Goal: Task Accomplishment & Management: Manage account settings

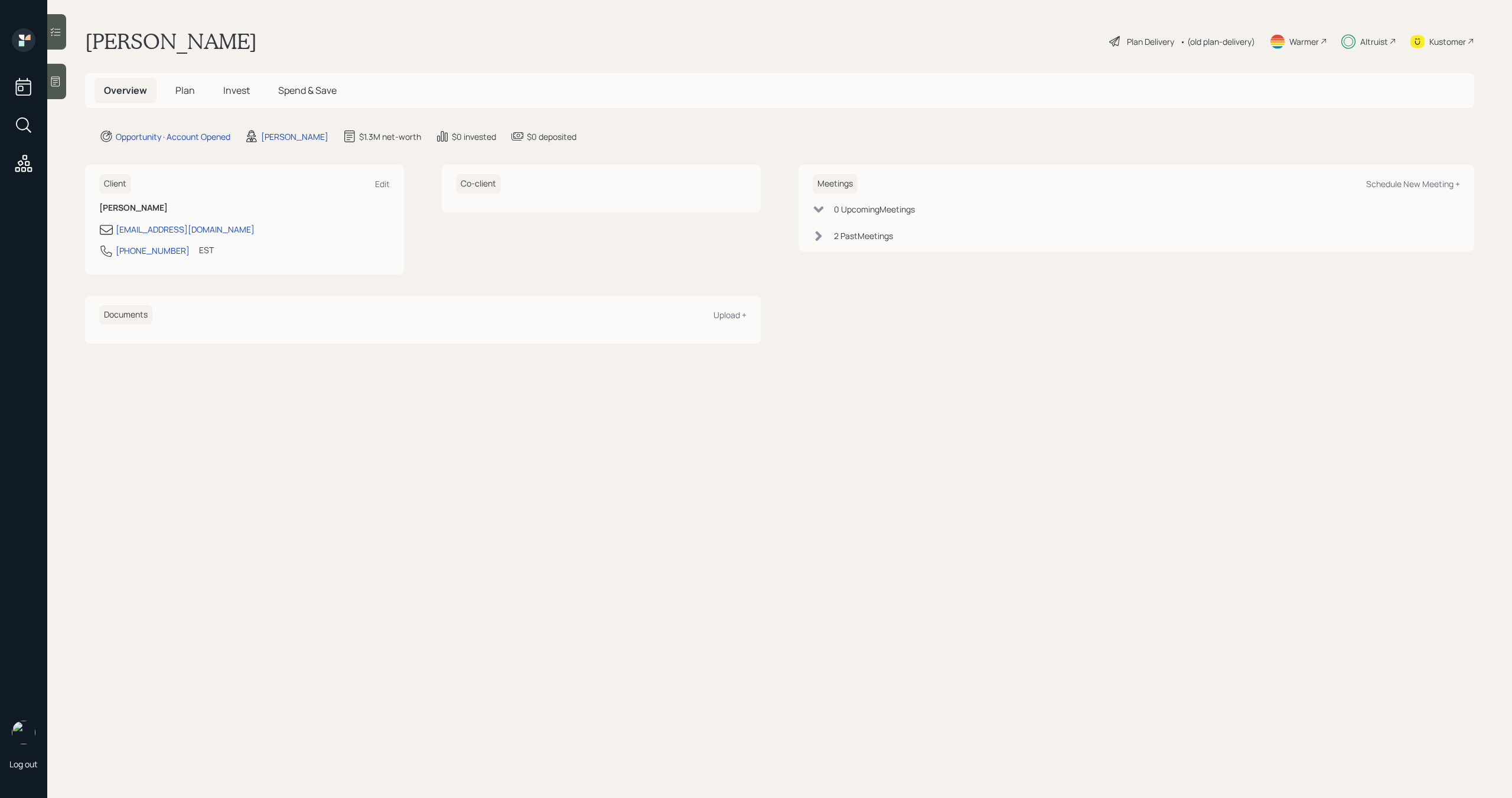
click at [242, 88] on span "Invest" at bounding box center [236, 90] width 26 height 13
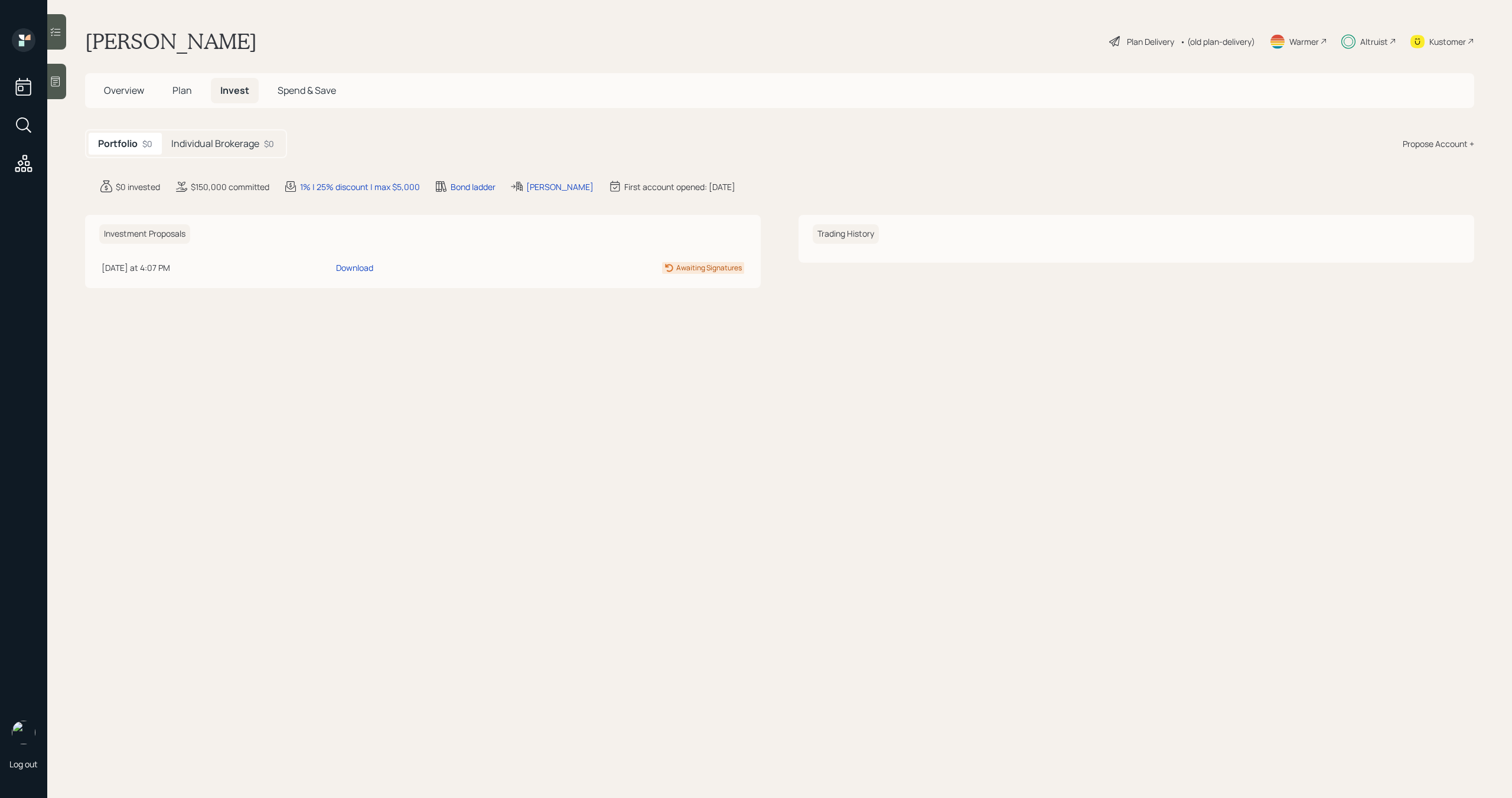
click at [236, 143] on h5 "Individual Brokerage" at bounding box center [215, 143] width 88 height 11
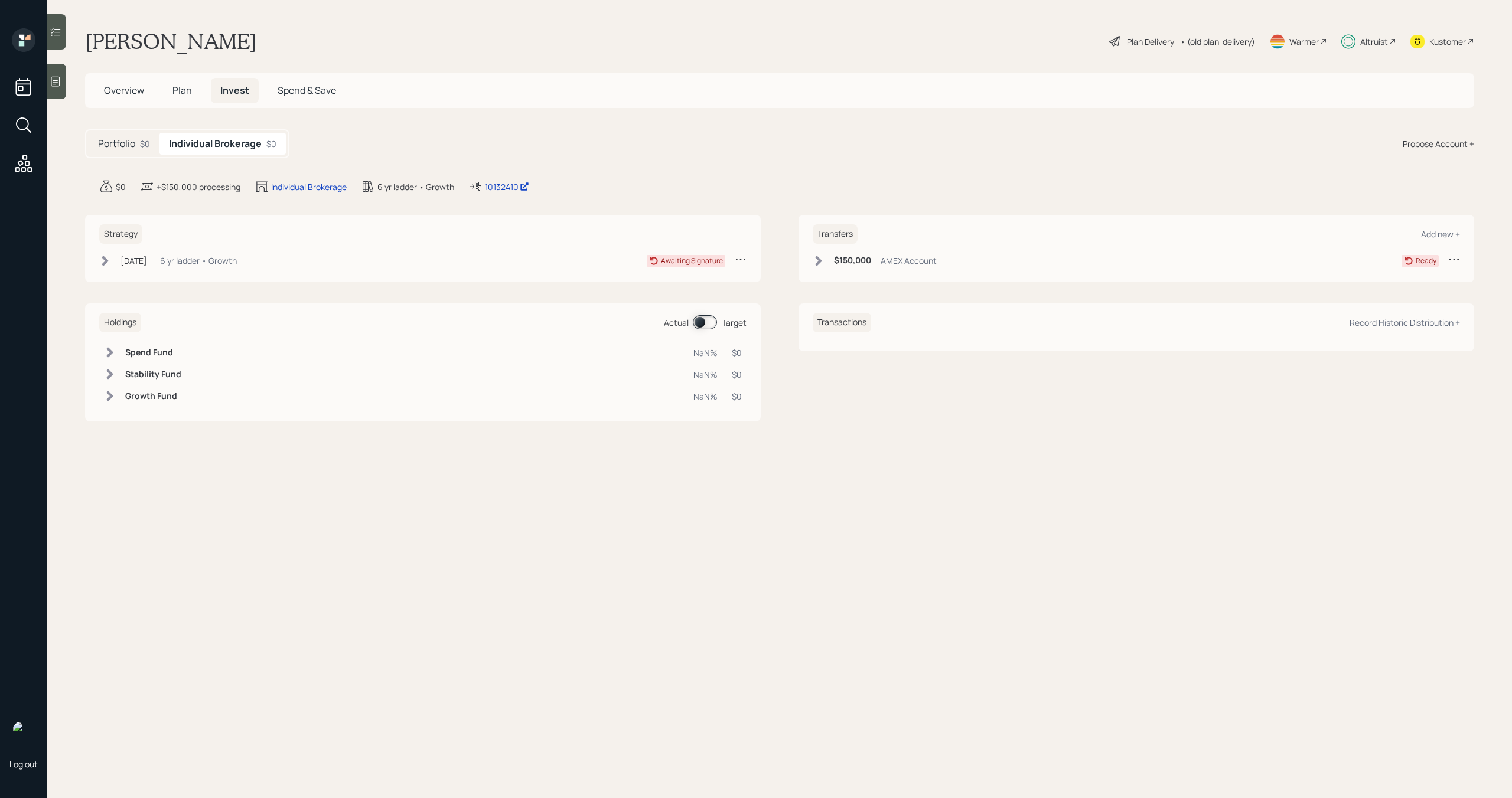
click at [1376, 45] on div "Altruist" at bounding box center [1374, 41] width 28 height 13
click at [824, 265] on icon at bounding box center [818, 261] width 12 height 12
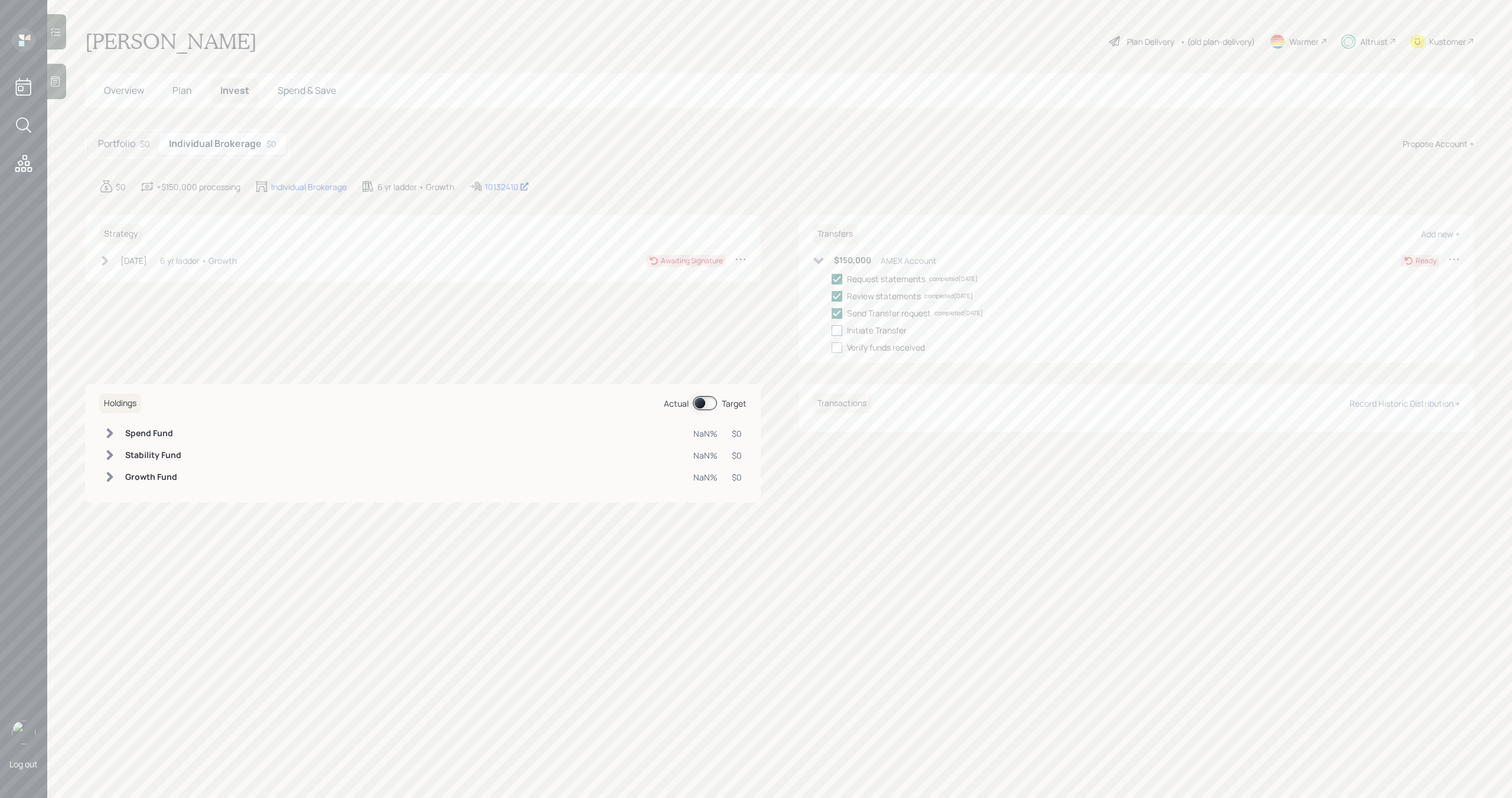
click at [839, 331] on div at bounding box center [837, 330] width 10 height 10
click at [832, 331] on input "checkbox" at bounding box center [831, 330] width 1 height 1
checkbox input "true"
click at [821, 259] on icon at bounding box center [818, 261] width 10 height 6
